Goal: Check status: Check status

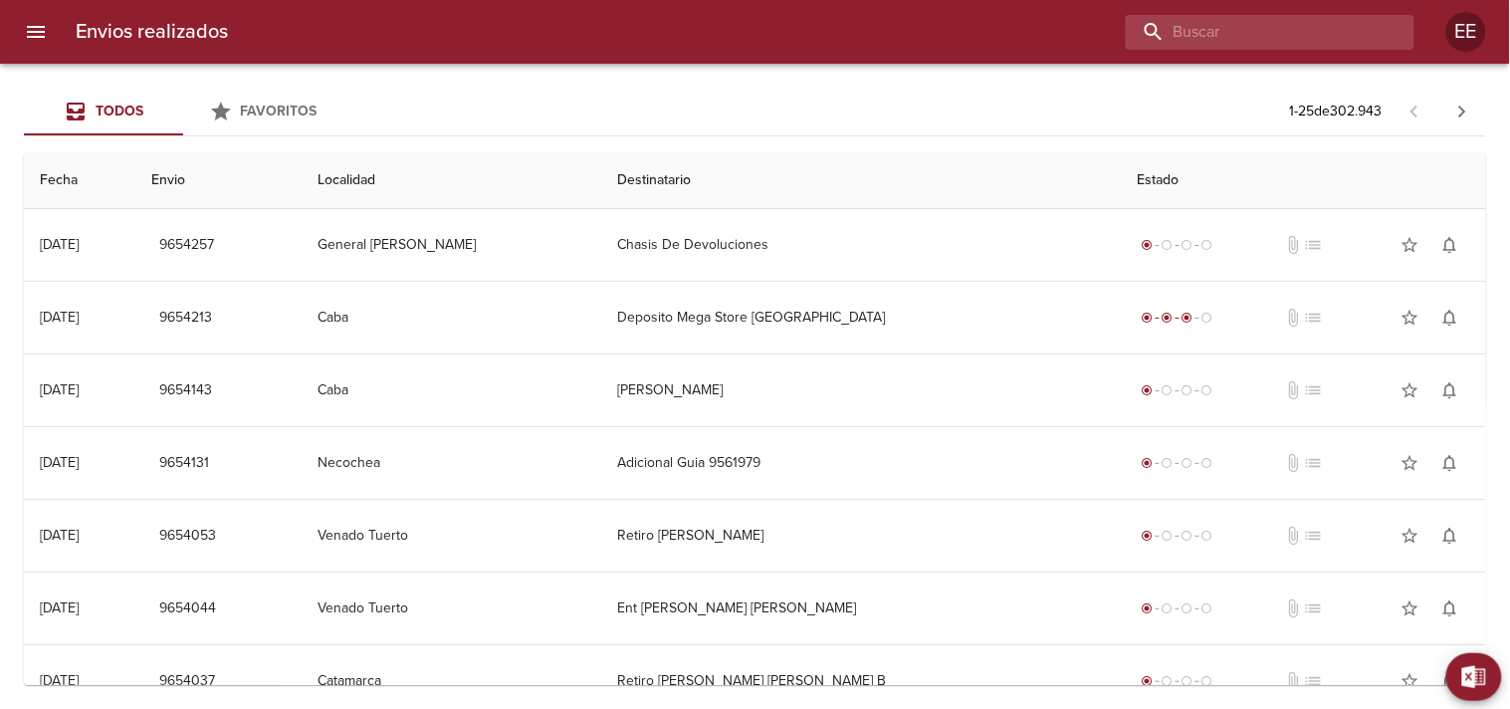
click at [1289, 25] on input "buscar" at bounding box center [1253, 32] width 255 height 35
paste input "[PERSON_NAME]"
type input "[PERSON_NAME]"
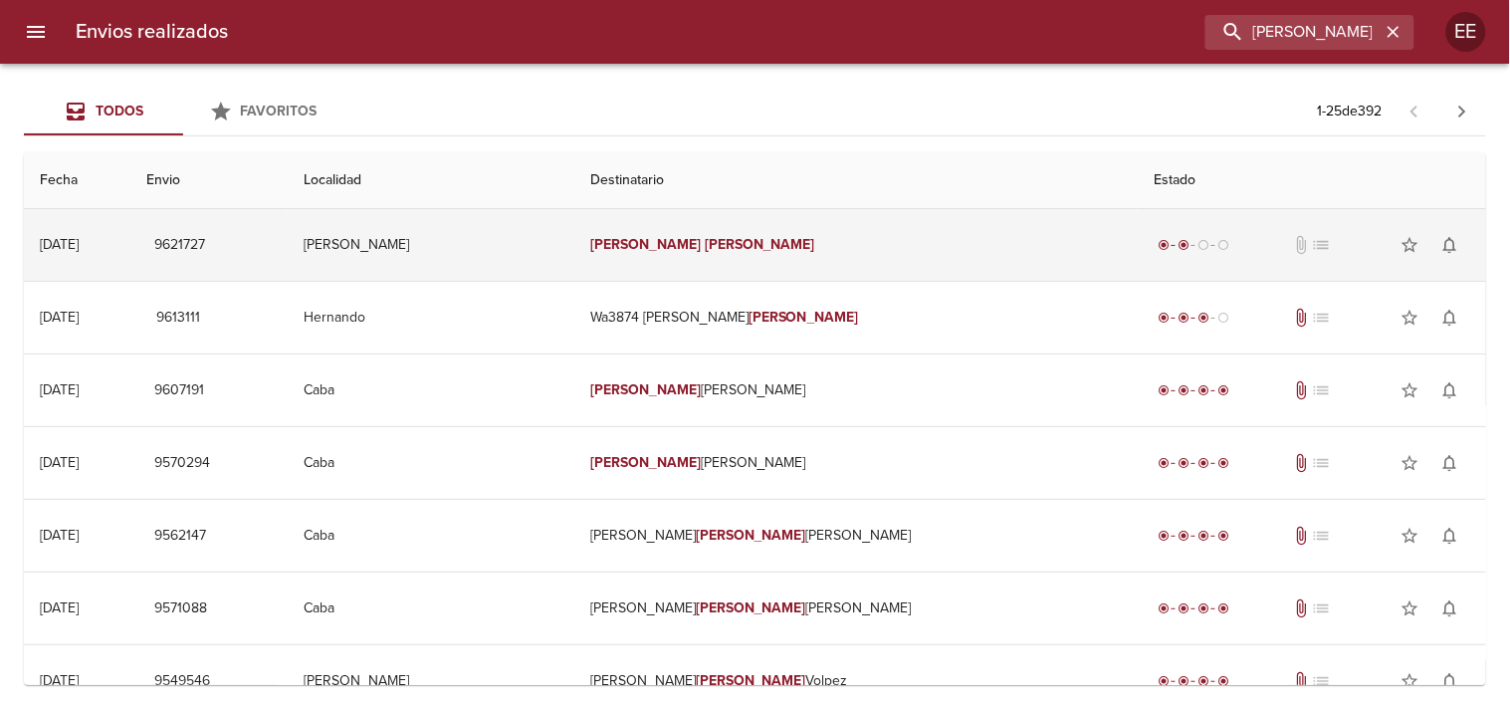
click at [738, 270] on td "[PERSON_NAME]" at bounding box center [855, 245] width 563 height 72
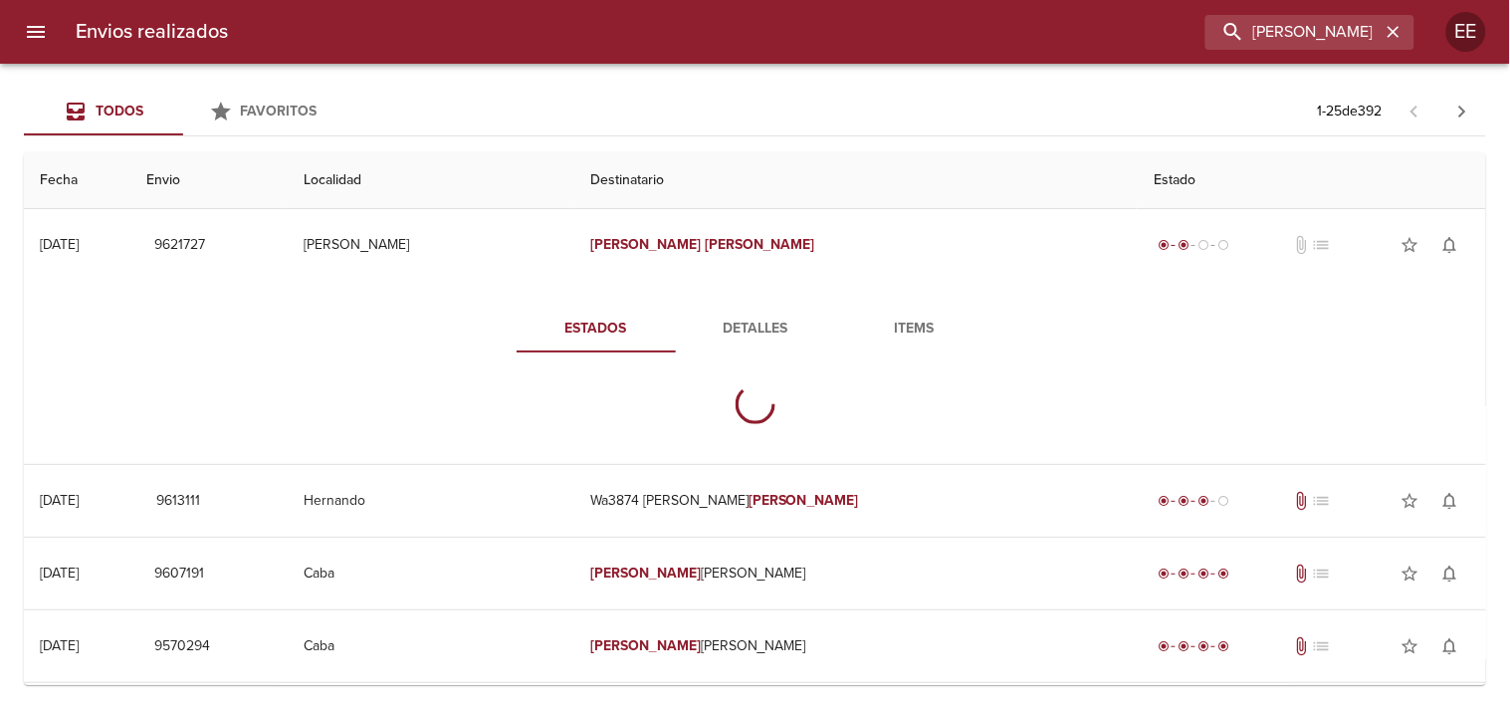
click at [734, 321] on span "Detalles" at bounding box center [755, 328] width 135 height 25
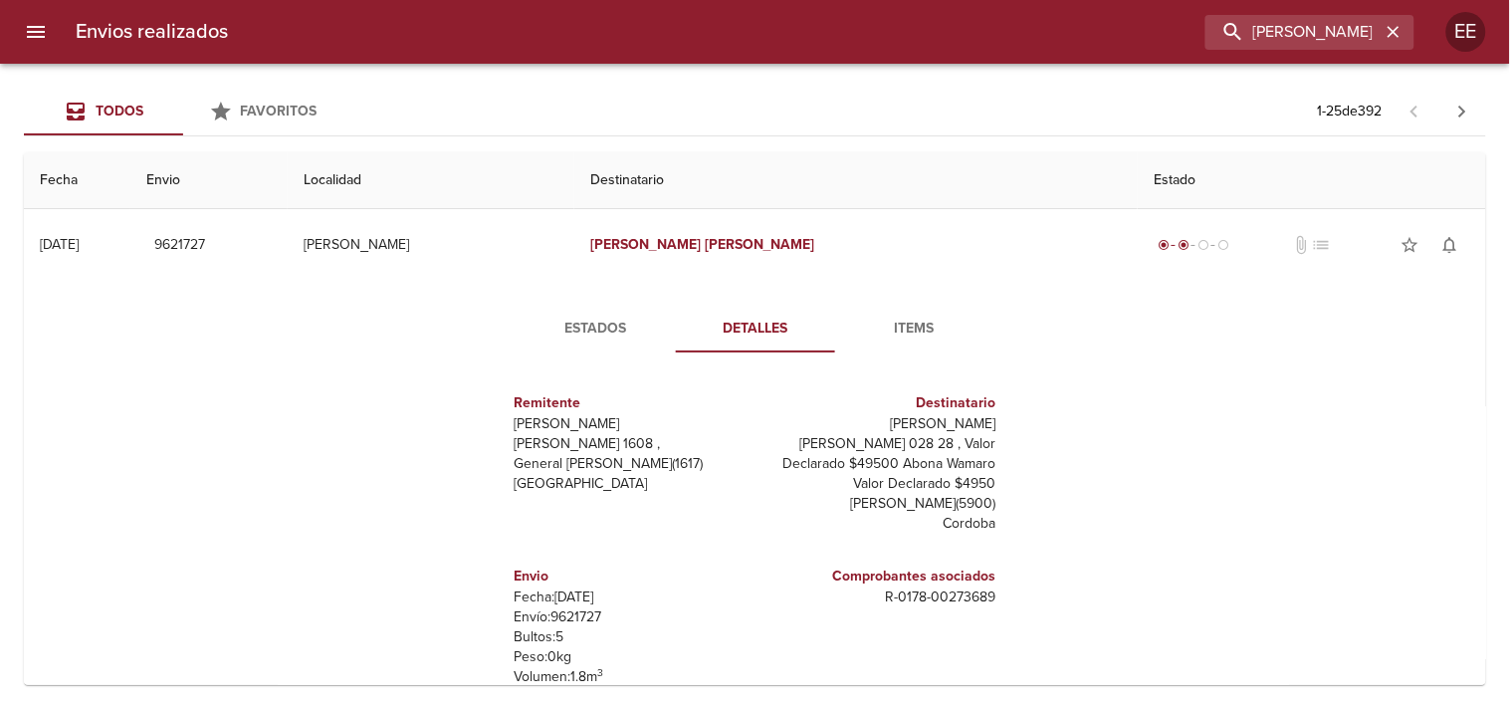
click at [581, 619] on p "Envío: 9621727" at bounding box center [630, 617] width 233 height 20
copy p "9621727"
click at [1311, 40] on input "[PERSON_NAME]" at bounding box center [1253, 32] width 255 height 35
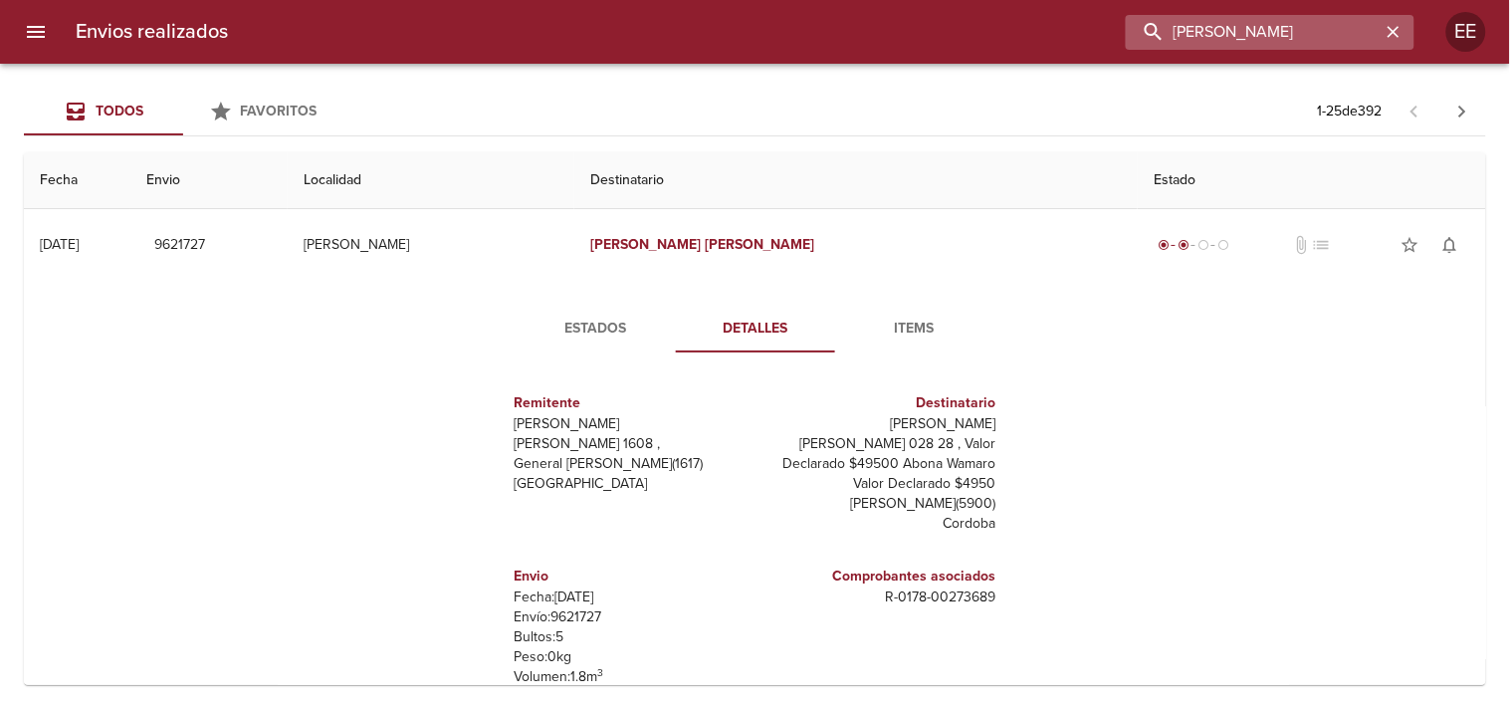
click at [1311, 40] on input "[PERSON_NAME]" at bounding box center [1253, 32] width 255 height 35
paste input "9645508"
type input "9645508"
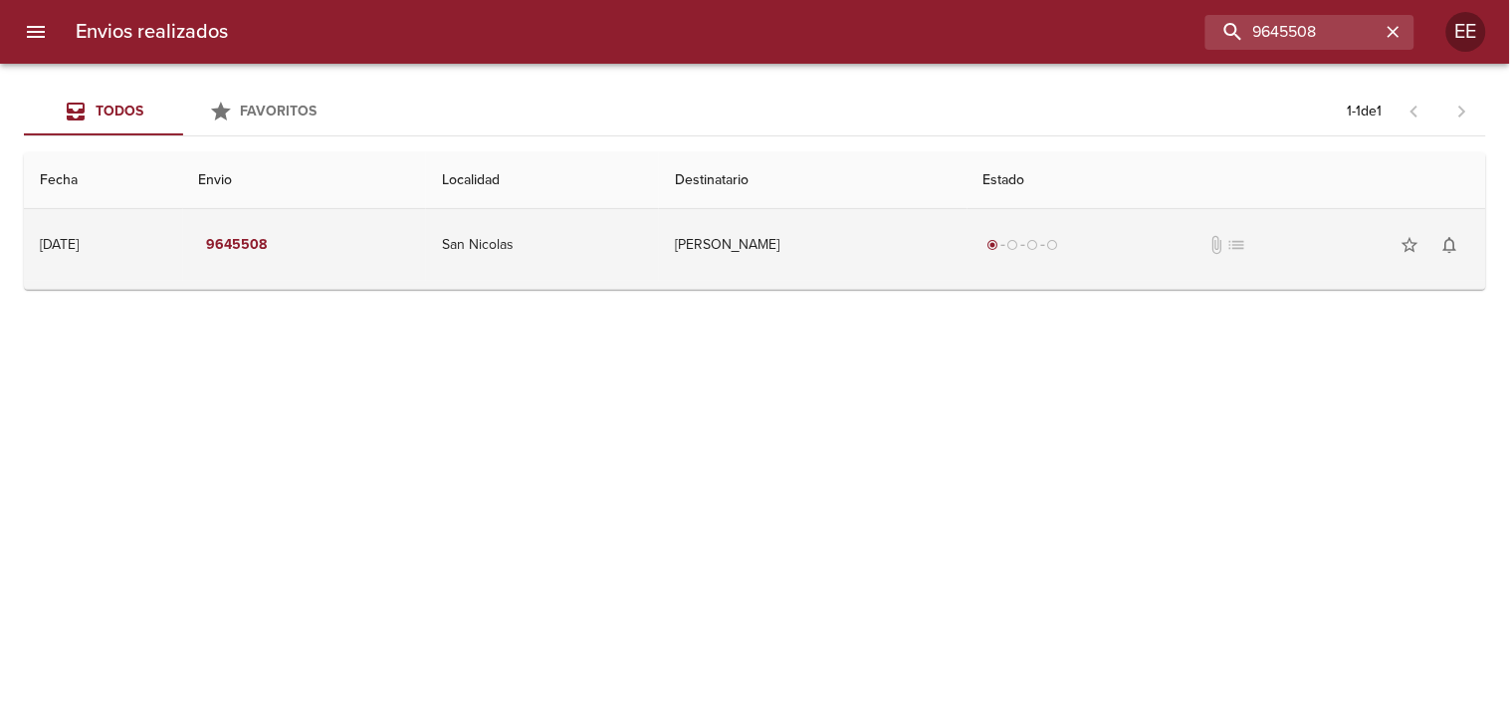
click at [720, 236] on td "[PERSON_NAME]" at bounding box center [813, 245] width 308 height 72
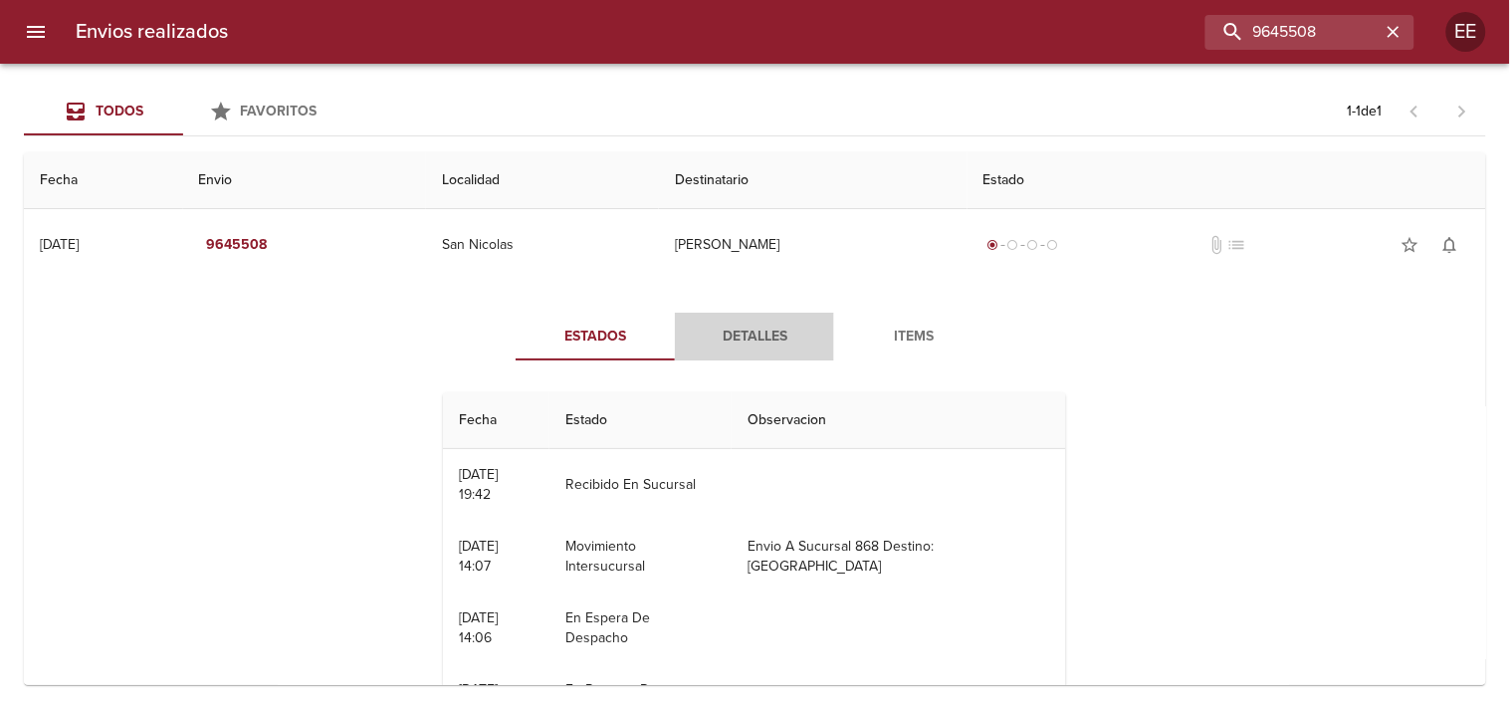
click at [766, 330] on span "Detalles" at bounding box center [754, 336] width 135 height 25
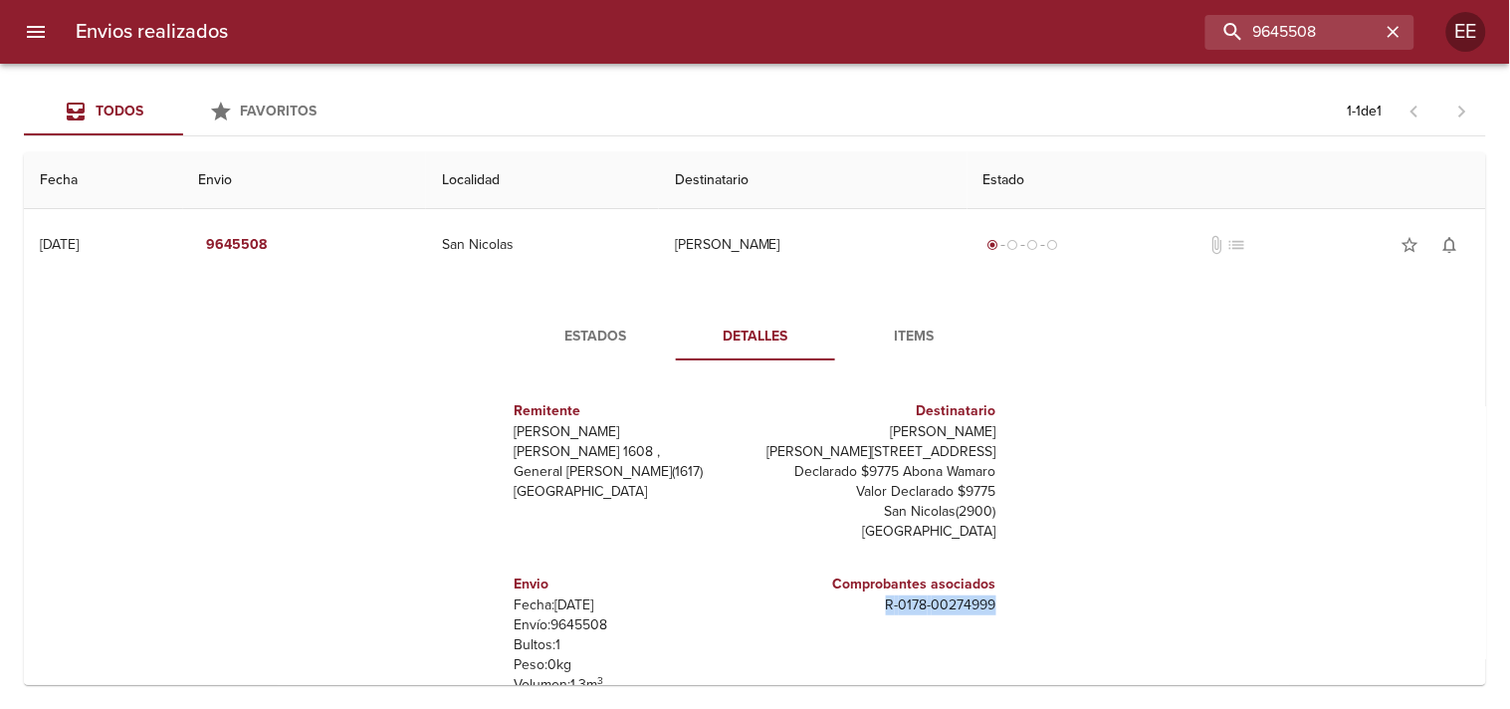
drag, startPoint x: 869, startPoint y: 617, endPoint x: 982, endPoint y: 612, distance: 113.6
click at [982, 612] on div "Comprobantes asociados R - 0178 - 00274999" at bounding box center [879, 643] width 249 height 173
copy p "R - 0178 - 00274999"
